Goal: Find specific page/section: Find specific page/section

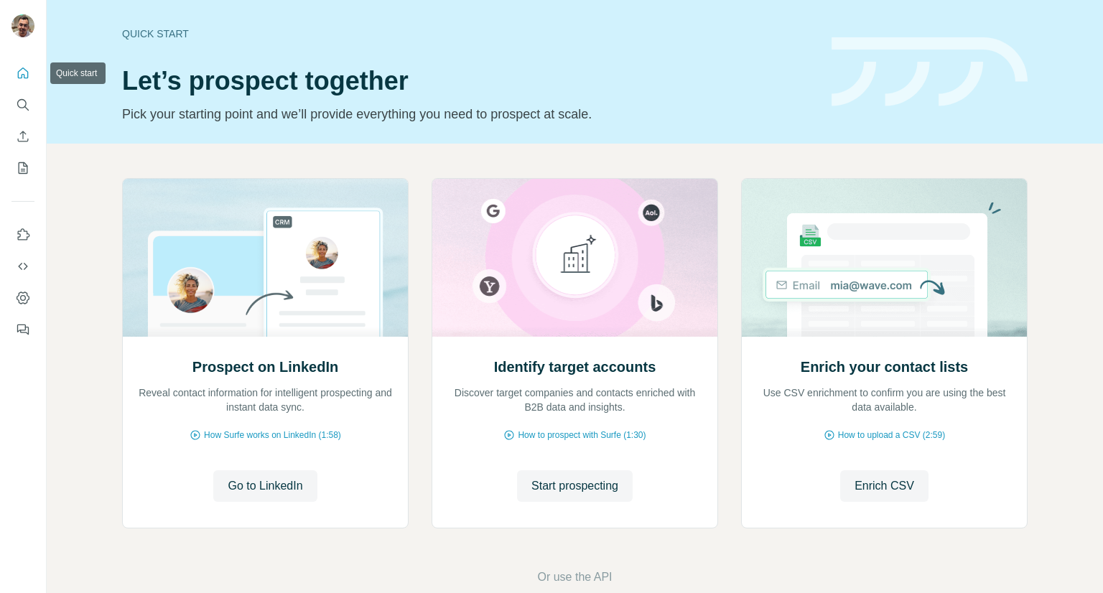
click at [17, 75] on icon "Quick start" at bounding box center [23, 73] width 14 height 14
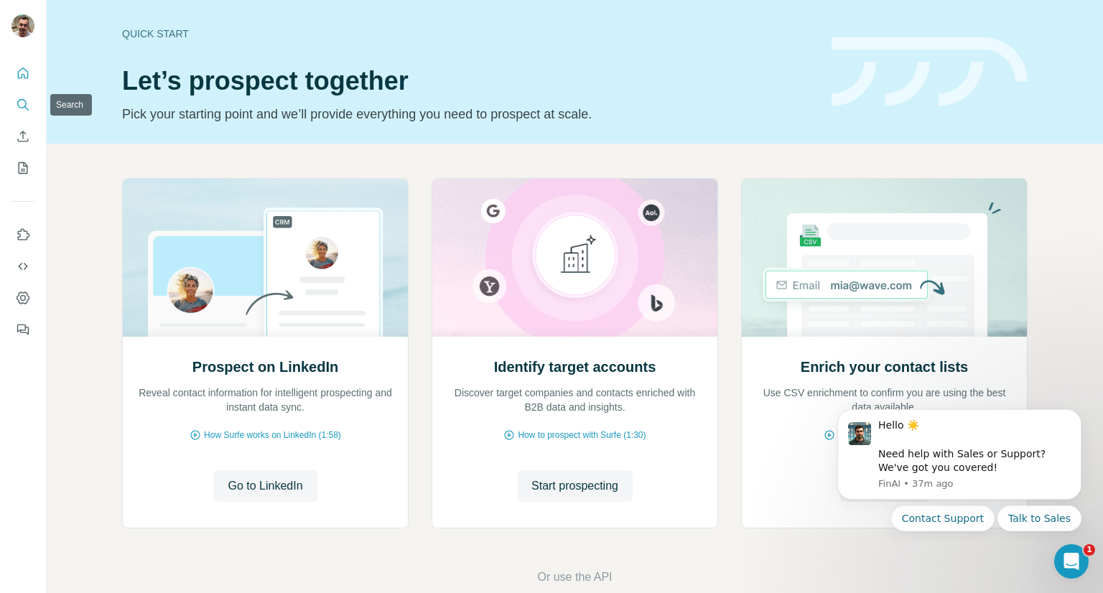
click at [22, 108] on icon "Search" at bounding box center [23, 105] width 14 height 14
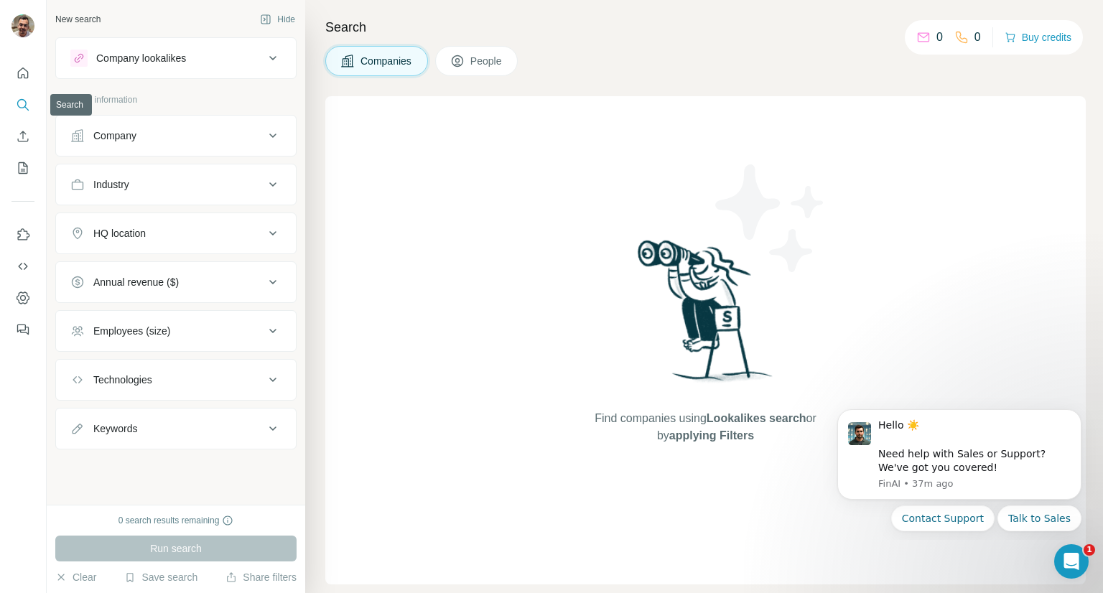
click at [22, 108] on icon "Search" at bounding box center [23, 105] width 14 height 14
click at [221, 129] on div "Company" at bounding box center [167, 136] width 194 height 14
